Goal: Task Accomplishment & Management: Use online tool/utility

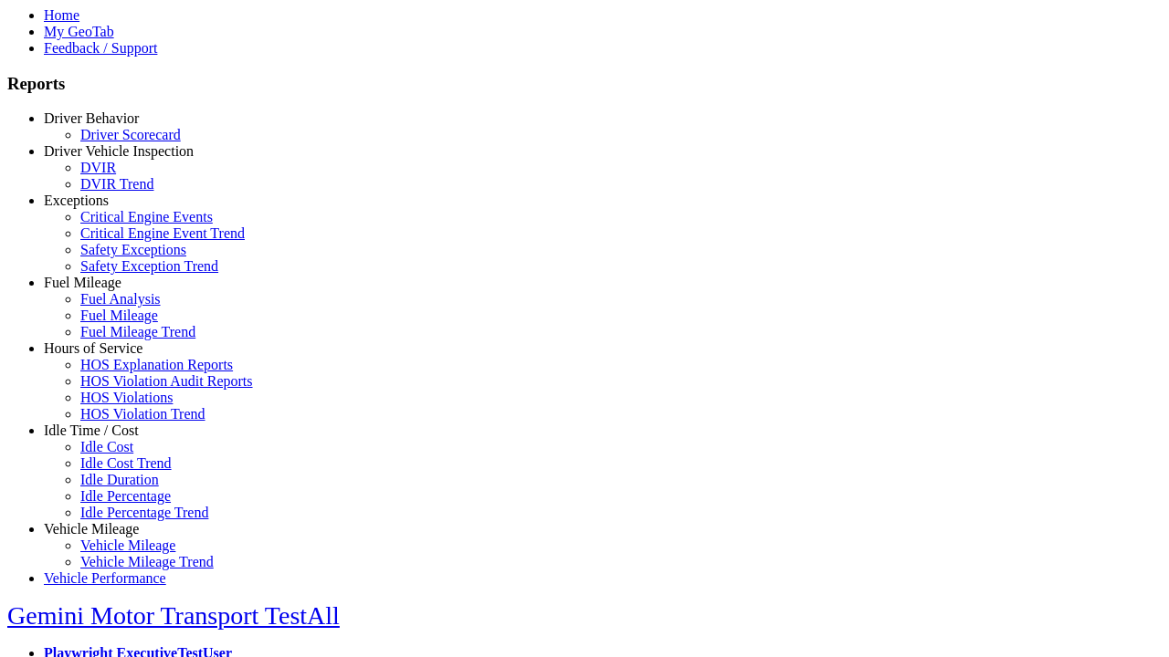
click at [105, 438] on link "Idle Time / Cost" at bounding box center [91, 431] width 95 height 16
click at [119, 455] on link "Idle Cost" at bounding box center [106, 447] width 53 height 16
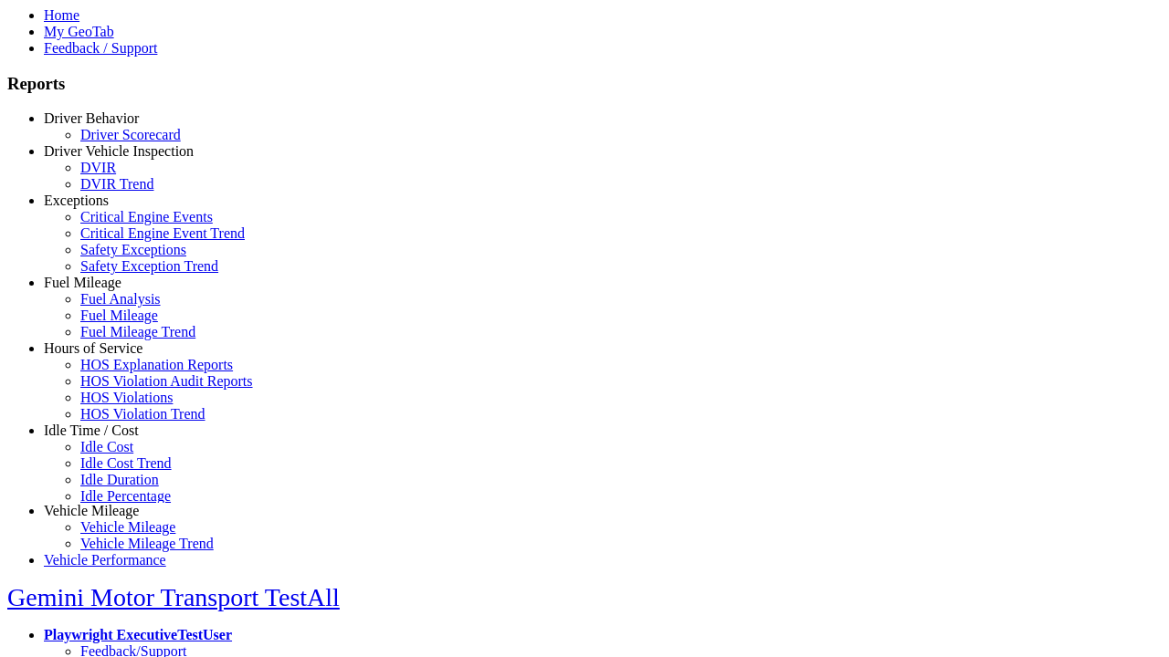
scroll to position [15, 0]
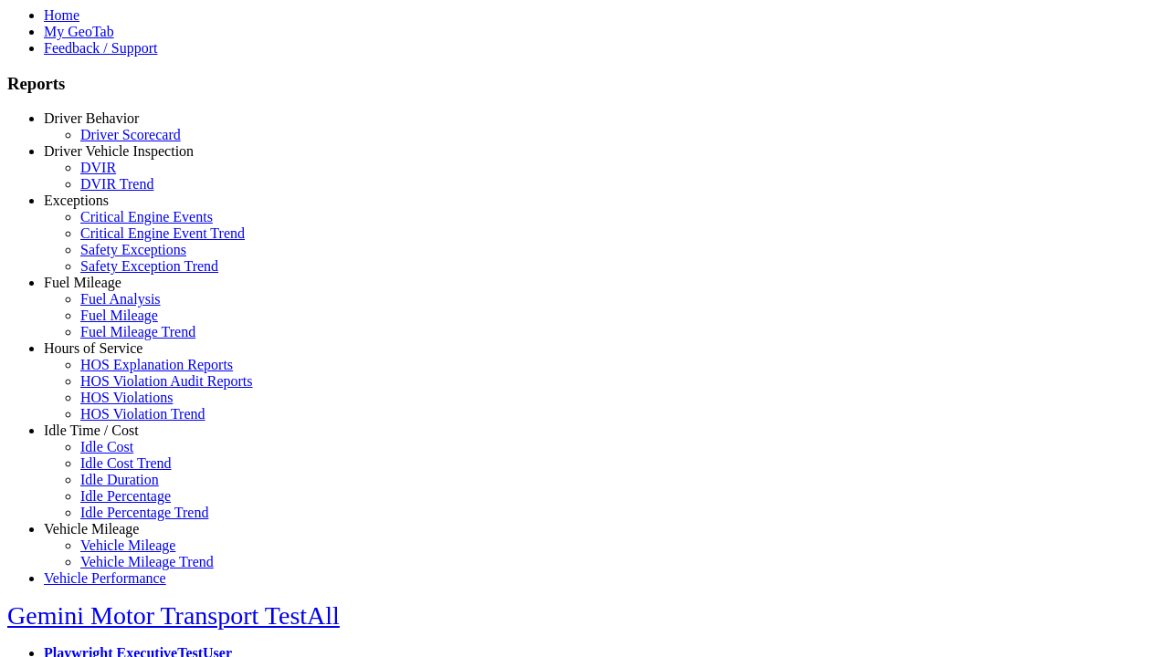
select select
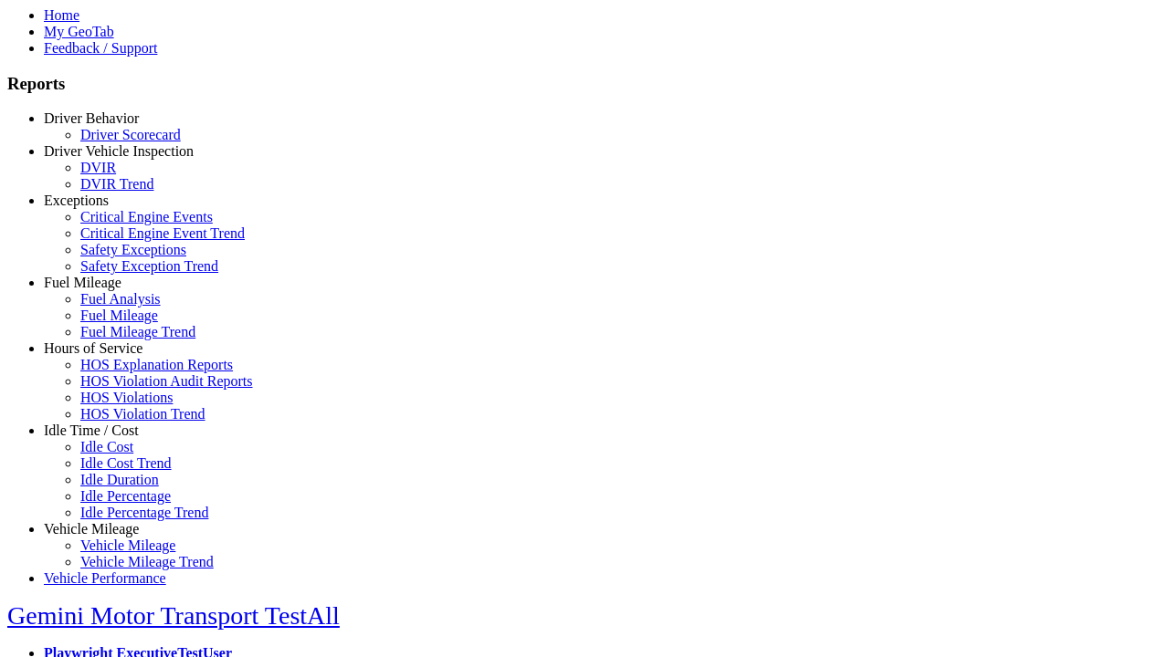
select select
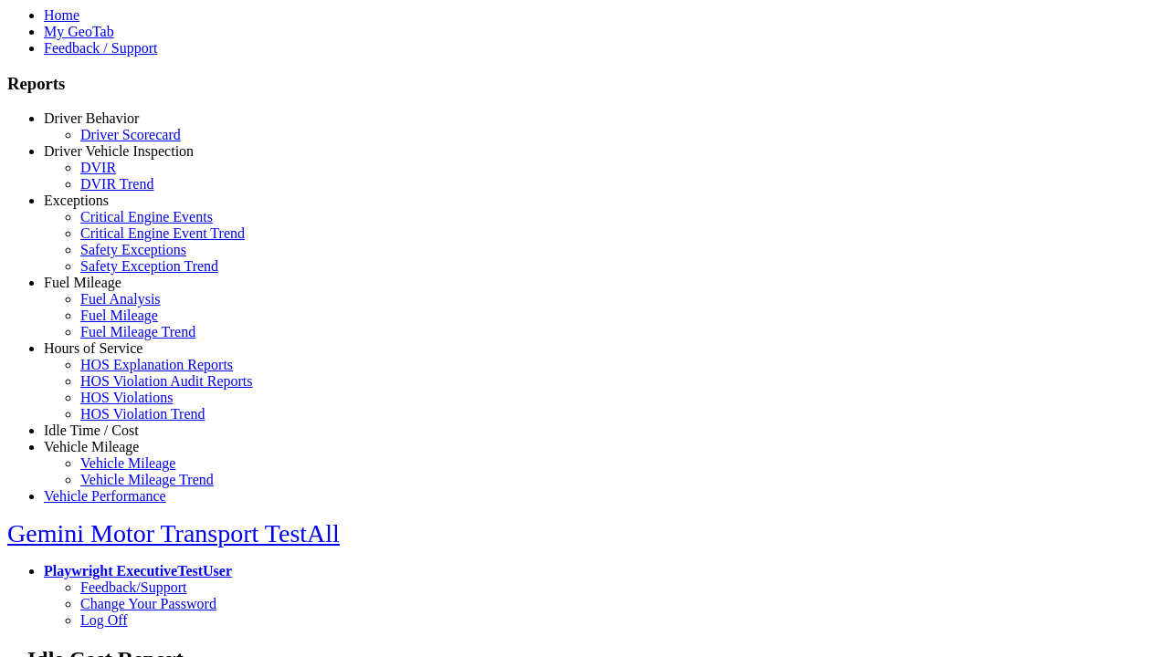
type input "*********"
